Goal: Check status: Check status

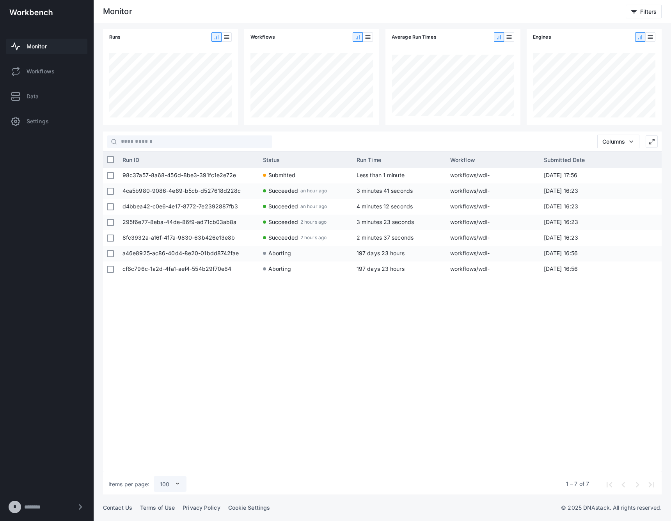
click at [470, 294] on div "98c37a57-8a68-456d-8be3-391fc1e2e72e Submitted Less than 1 minute workflows/wdl…" at bounding box center [390, 318] width 543 height 301
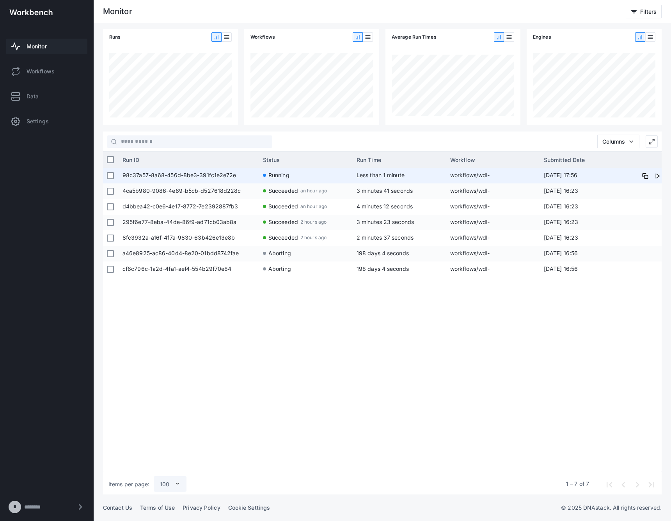
click at [222, 178] on span "98c37a57-8a68-456d-8be3-391fc1e2e72e" at bounding box center [188, 176] width 133 height 16
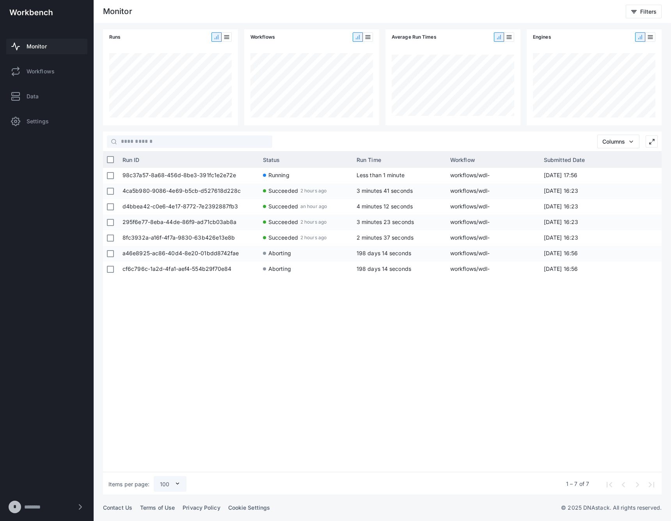
click at [435, 345] on div "98c37a57-8a68-456d-8be3-391fc1e2e72e Running Less than 1 minute workflows/wdl-c…" at bounding box center [390, 318] width 543 height 301
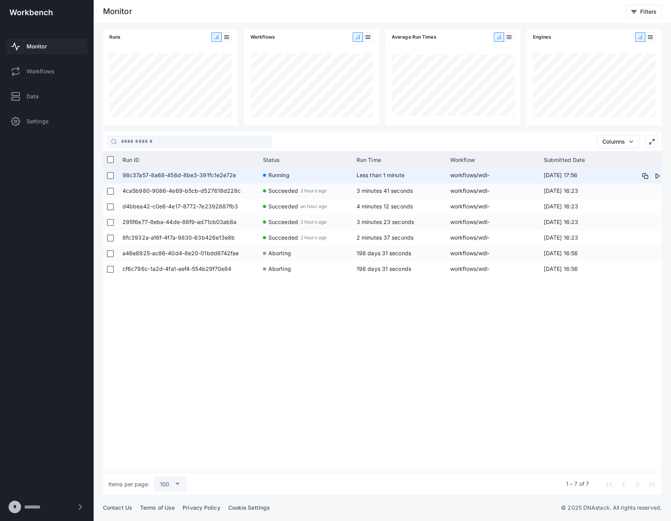
click at [307, 173] on app-run-status-indicator "Running" at bounding box center [306, 175] width 86 height 14
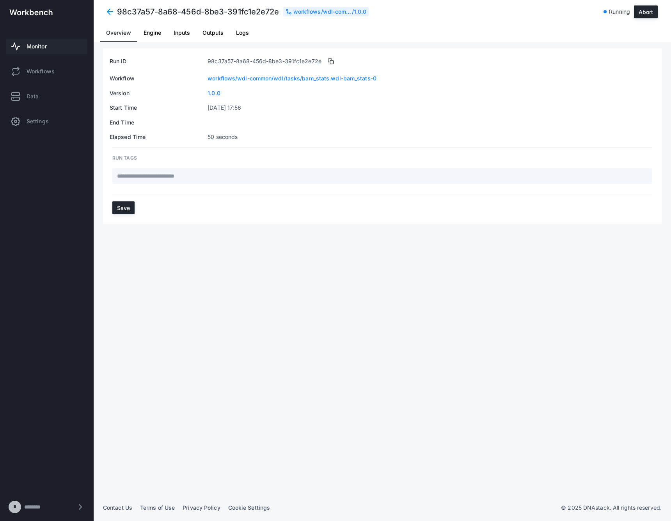
click at [244, 32] on span "Logs" at bounding box center [242, 32] width 13 height 5
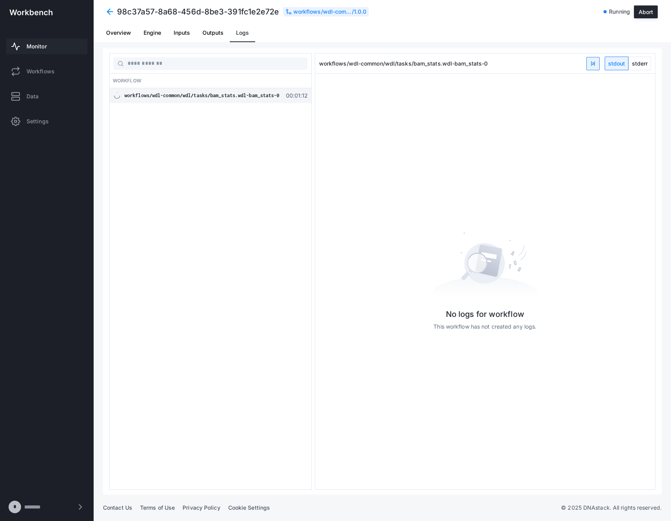
click at [369, 163] on div "No logs for workflow This workflow has not created any logs." at bounding box center [485, 281] width 340 height 415
click at [627, 67] on span "stdout" at bounding box center [616, 63] width 23 height 13
click at [634, 66] on span "stderr" at bounding box center [640, 63] width 22 height 13
click at [613, 65] on span "stdout" at bounding box center [616, 63] width 23 height 13
click at [197, 126] on span "wdlci_bam_stats_0.bam_stats" at bounding box center [161, 124] width 75 height 6
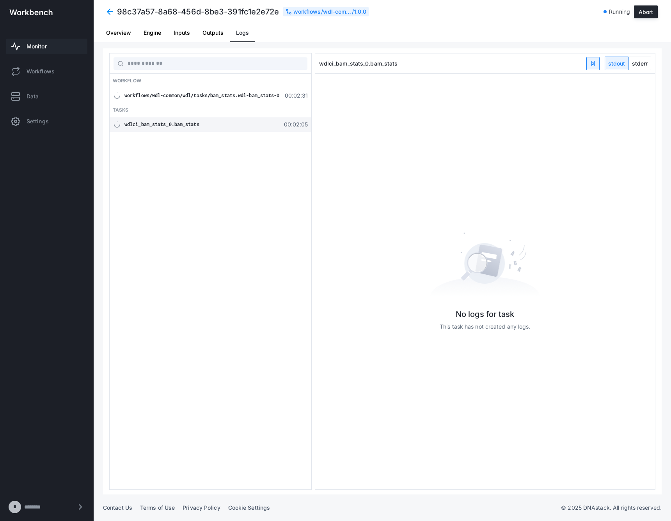
click at [257, 122] on div "wdlci_bam_stats_0.bam_stats" at bounding box center [201, 125] width 155 height 8
click at [653, 62] on div "wdlci_bam_stats_0.bam_stats stdout stderr" at bounding box center [485, 63] width 340 height 20
click at [649, 62] on span "stderr" at bounding box center [640, 63] width 22 height 13
click at [617, 64] on span "stdout" at bounding box center [616, 63] width 23 height 13
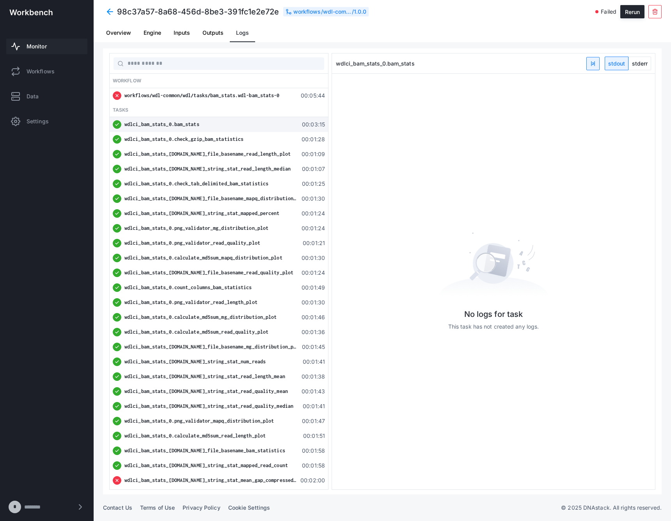
click at [267, 479] on span "wdlci_bam_stats_[DOMAIN_NAME]_string_stat_mean_gap_compressed_identity" at bounding box center [221, 480] width 194 height 6
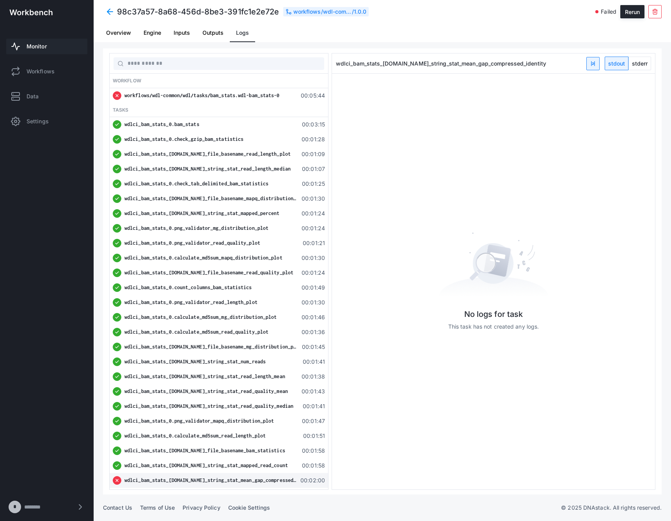
click at [649, 70] on button "stderr" at bounding box center [639, 64] width 23 height 14
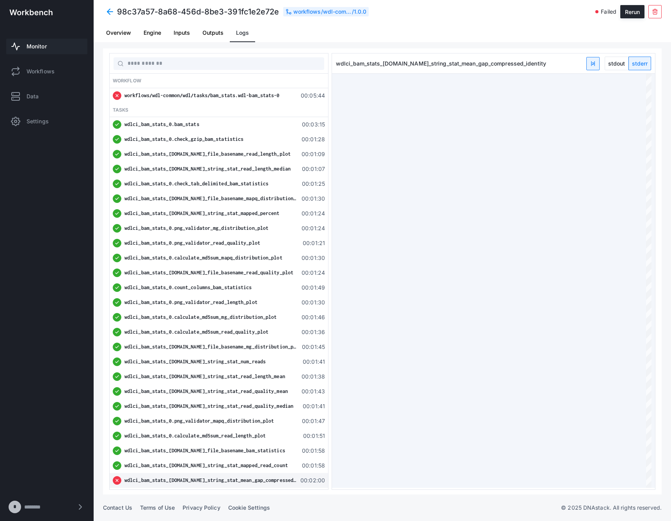
type textarea "**********"
drag, startPoint x: 448, startPoint y: 98, endPoint x: 435, endPoint y: 98, distance: 13.3
click at [435, 98] on div "**********" at bounding box center [493, 281] width 323 height 414
click at [53, 47] on link "Monitor" at bounding box center [46, 47] width 81 height 16
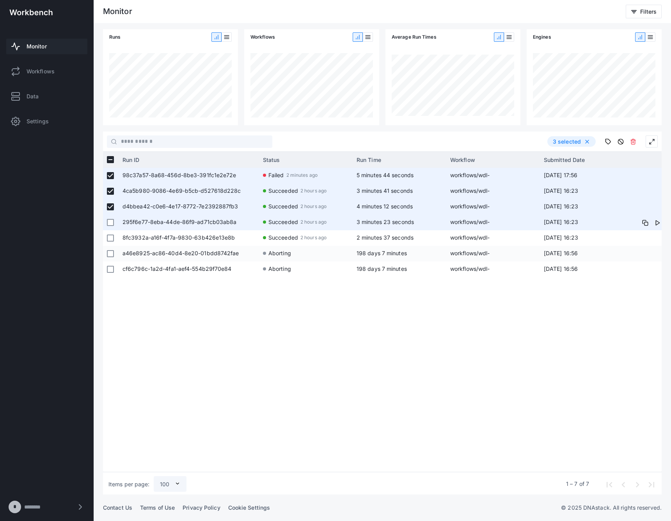
click at [110, 218] on div at bounding box center [110, 222] width 7 height 14
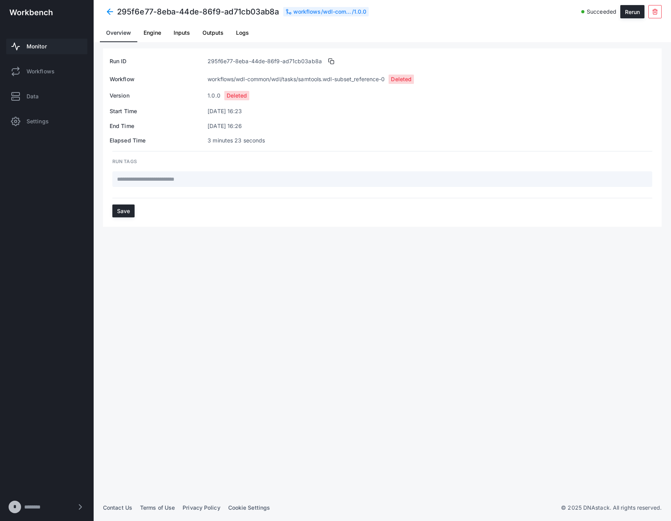
click at [114, 18] on span at bounding box center [110, 12] width 14 height 14
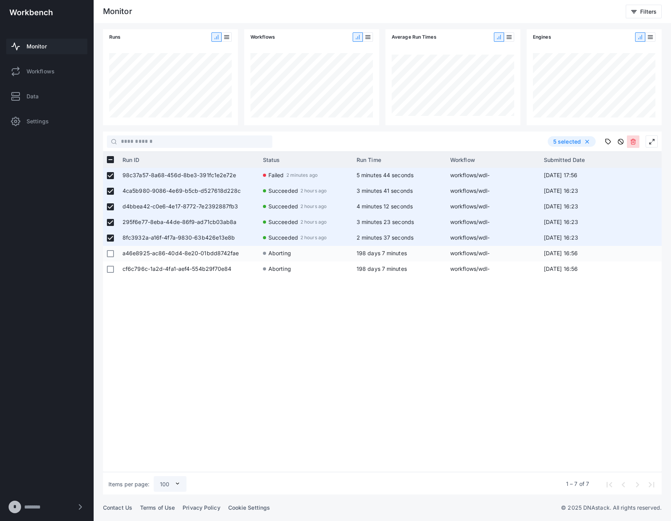
click at [635, 141] on icon at bounding box center [633, 141] width 6 height 6
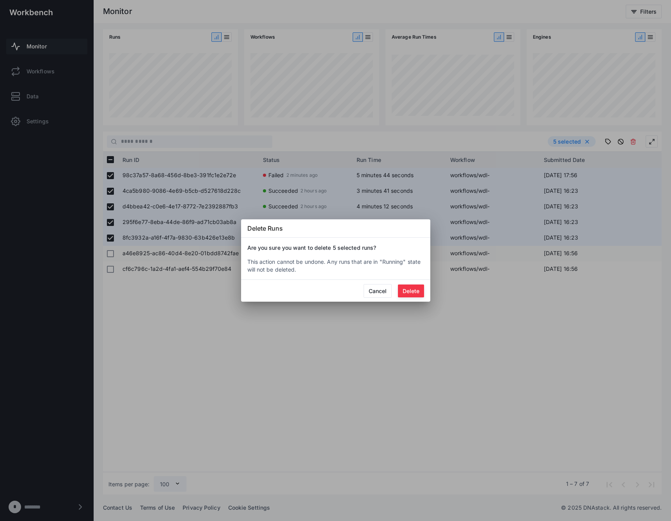
click at [418, 289] on button "Delete" at bounding box center [411, 290] width 26 height 13
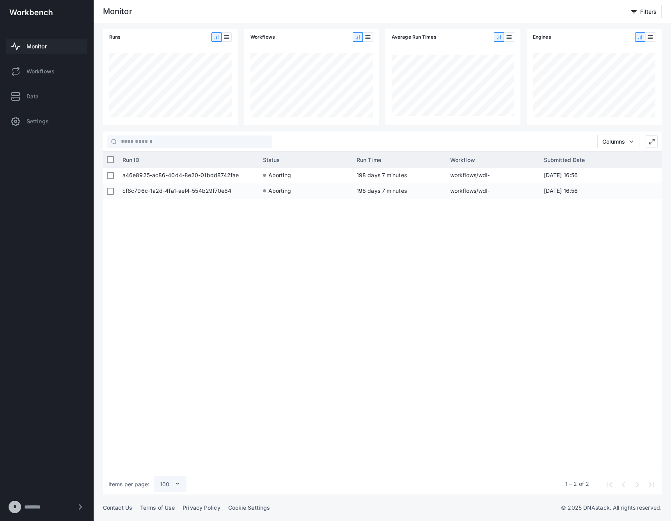
drag, startPoint x: 331, startPoint y: 254, endPoint x: 327, endPoint y: 252, distance: 4.4
click at [331, 254] on div "a46e8925-ac86-40d4-8e20-01bdd8742fae Aborting 198 days 7 minutes workflows/wdl-…" at bounding box center [390, 318] width 543 height 301
